Goal: Book appointment/travel/reservation

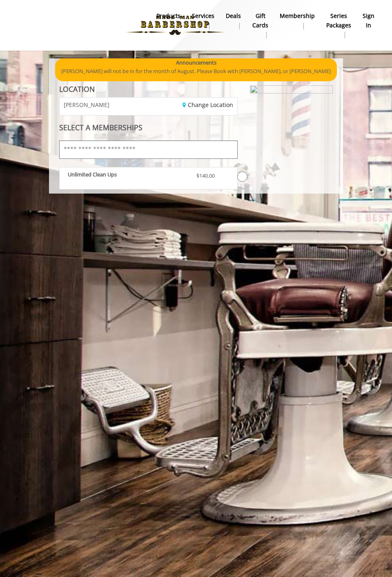
click at [135, 145] on input "text" at bounding box center [148, 150] width 179 height 18
click at [119, 176] on p "Unlimited Clean Ups" at bounding box center [126, 175] width 116 height 6
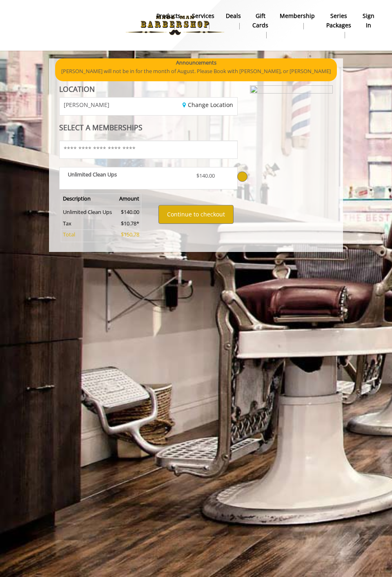
click at [198, 26] on link "Services" at bounding box center [203, 20] width 34 height 21
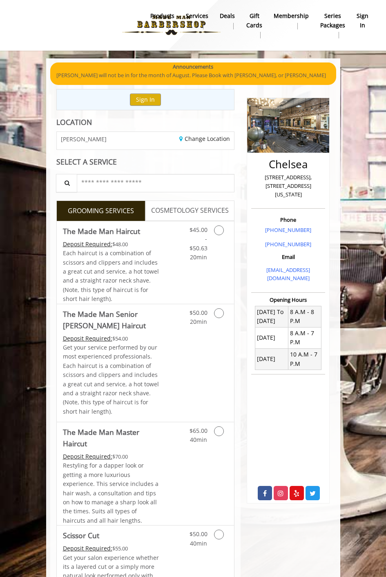
click at [173, 216] on span "COSMETOLOGY SERVICES" at bounding box center [190, 210] width 78 height 11
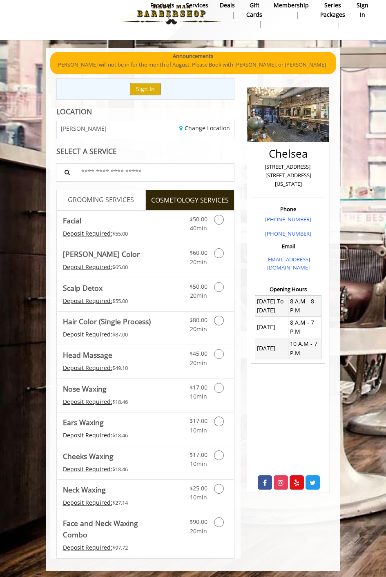
scroll to position [13, 0]
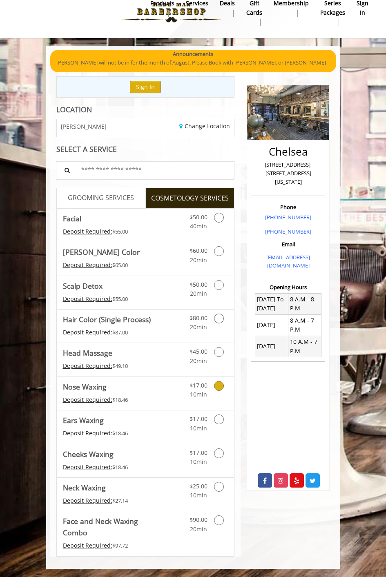
click at [93, 389] on Waxing "Nose Waxing" at bounding box center [85, 386] width 44 height 11
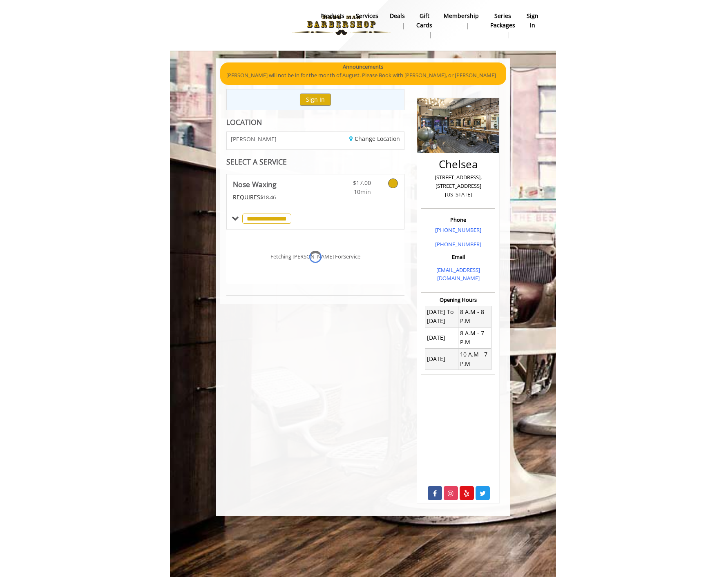
scroll to position [0, 0]
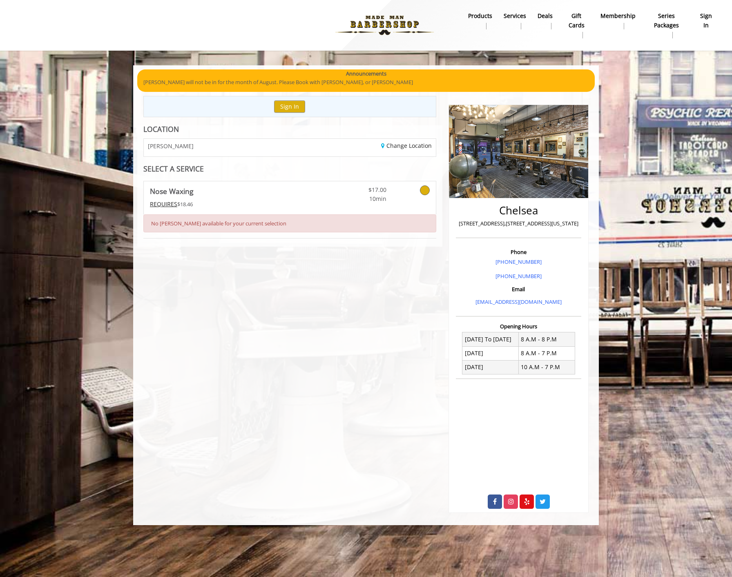
click at [290, 272] on div "Show Center Details Sign In LOCATION CHELSEA Change Location SELECT A SERVICE N…" at bounding box center [289, 304] width 305 height 417
drag, startPoint x: 225, startPoint y: 92, endPoint x: 234, endPoint y: 84, distance: 12.5
click at [225, 91] on div "Announcements Yassine will not be in for the month of August. Please Book with …" at bounding box center [365, 80] width 457 height 23
click at [235, 83] on p "[PERSON_NAME] will not be in for the month of August. Please Book with [PERSON_…" at bounding box center [365, 82] width 445 height 9
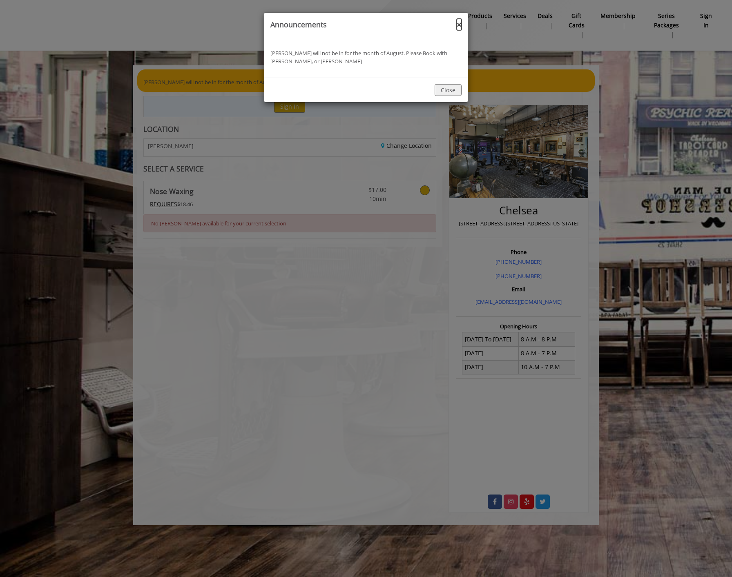
click at [392, 24] on button "×" at bounding box center [459, 24] width 5 height 9
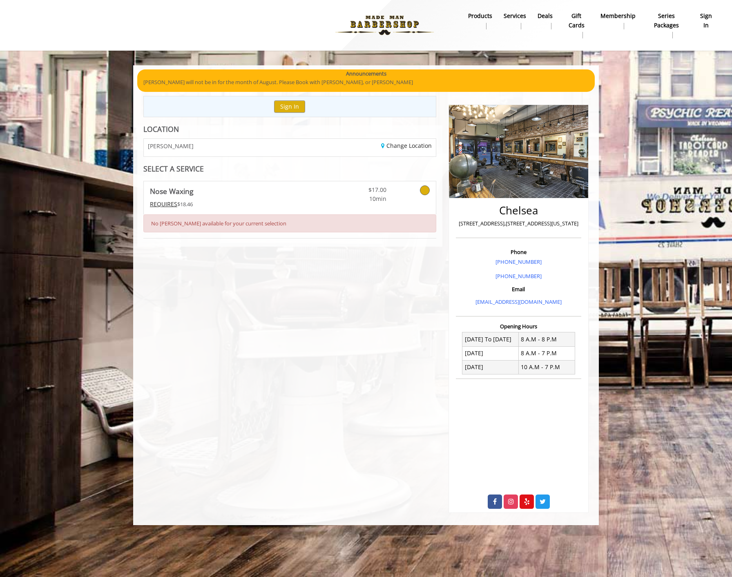
click at [278, 216] on div "No Barber available for your current selection" at bounding box center [289, 223] width 293 height 18
click at [171, 205] on Waxing "REQUIRES" at bounding box center [163, 204] width 27 height 8
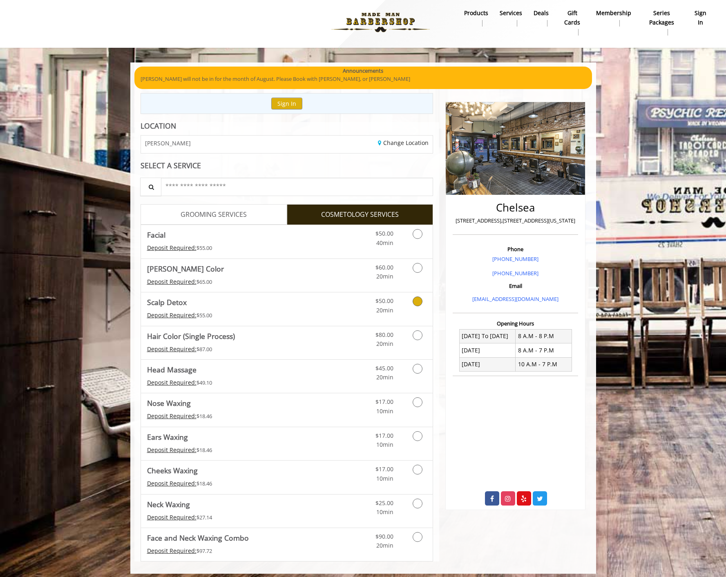
scroll to position [8, 0]
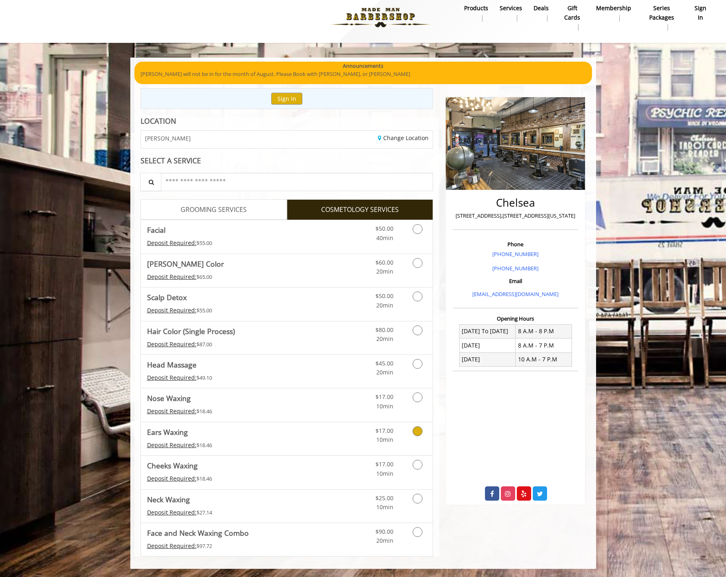
click at [392, 432] on icon "Cosmetology services" at bounding box center [418, 431] width 10 height 10
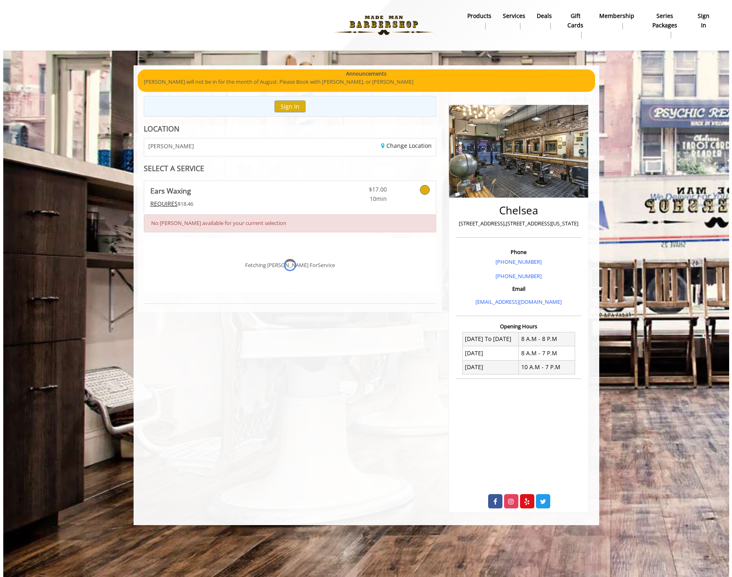
scroll to position [0, 0]
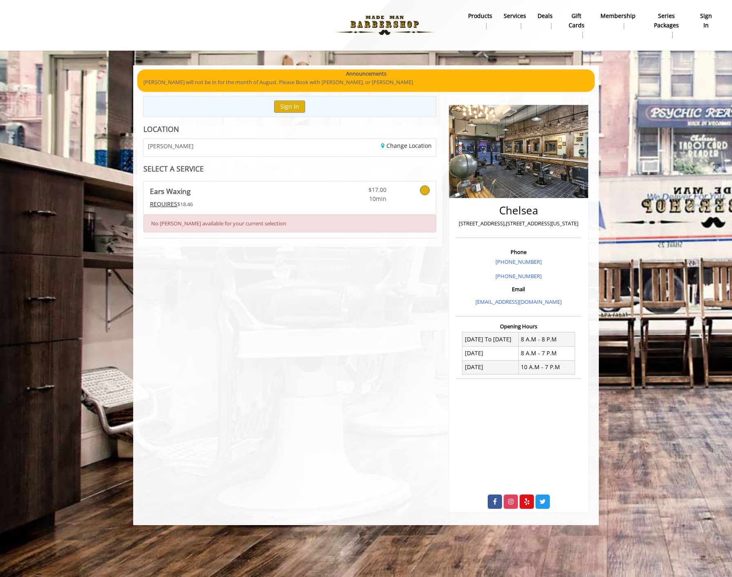
click at [255, 149] on div "CHELSEA" at bounding box center [214, 148] width 152 height 18
click at [392, 147] on link "Change Location" at bounding box center [406, 146] width 51 height 8
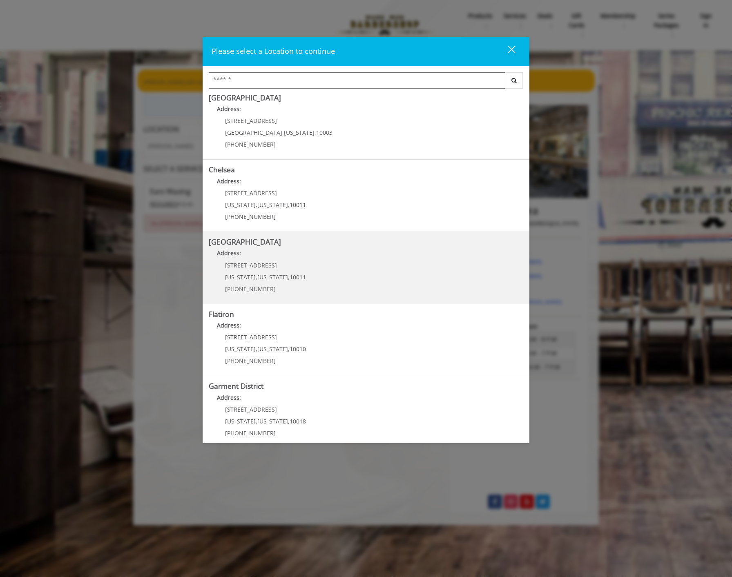
scroll to position [14, 0]
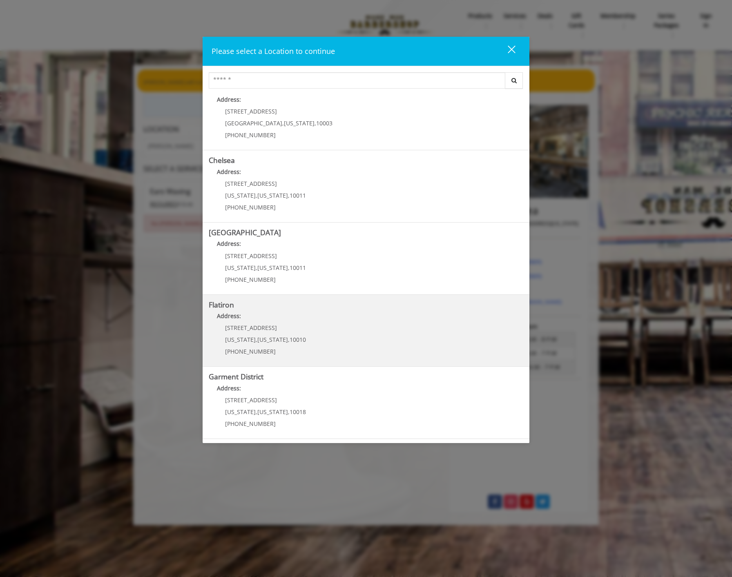
click at [328, 344] on "Flatiron Address: 10 E 23rd St New York , New York , 10010 (917) 475-1765" at bounding box center [366, 331] width 315 height 60
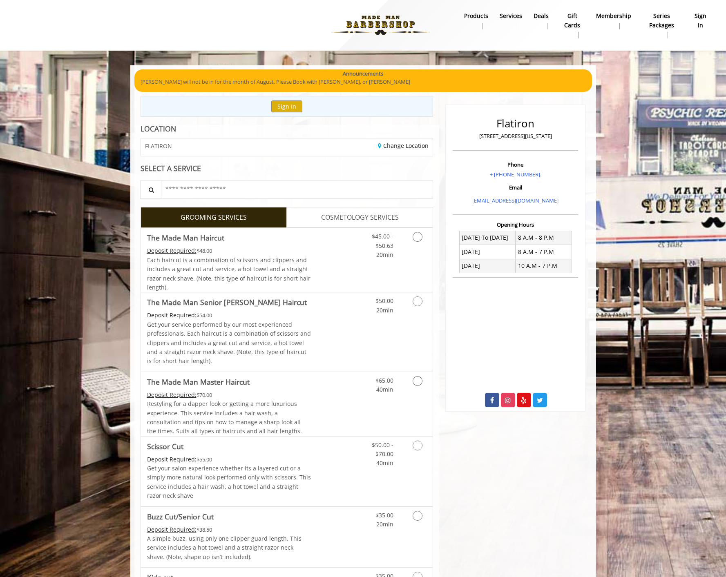
click at [363, 226] on link "COSMETOLOGY SERVICES" at bounding box center [360, 217] width 146 height 20
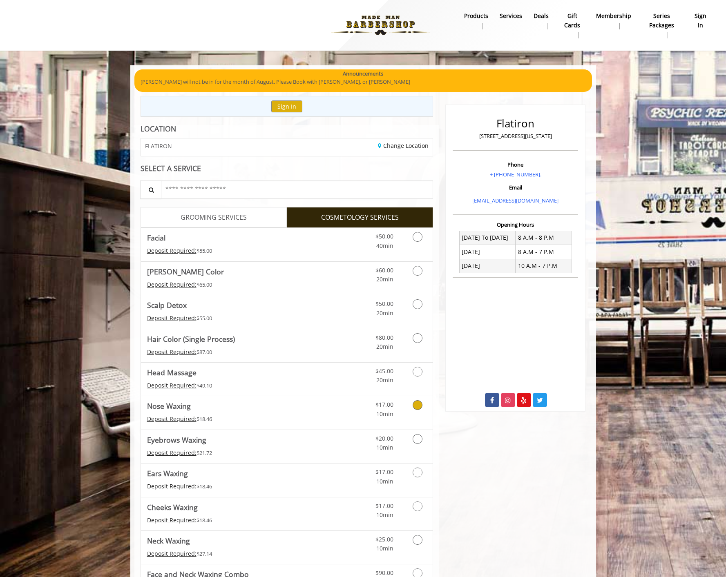
click at [420, 406] on icon "Cosmetology services" at bounding box center [418, 405] width 10 height 10
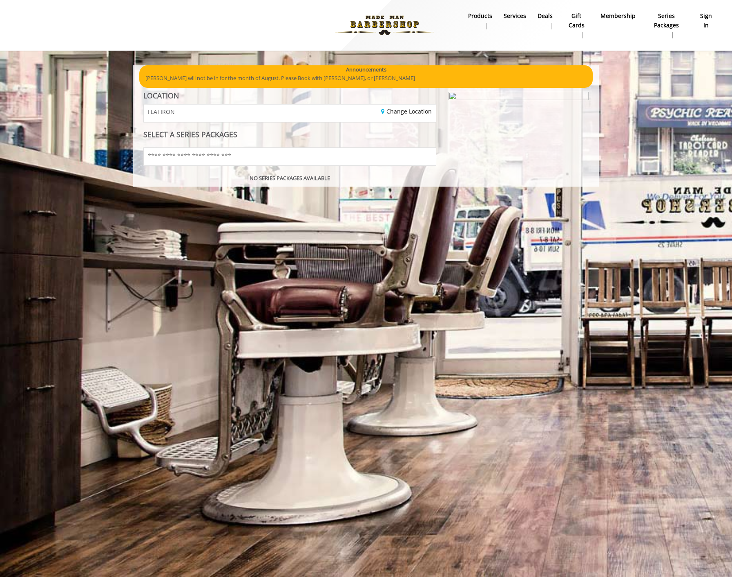
click at [481, 15] on b "products" at bounding box center [480, 15] width 24 height 9
